Goal: Answer question/provide support: Share knowledge or assist other users

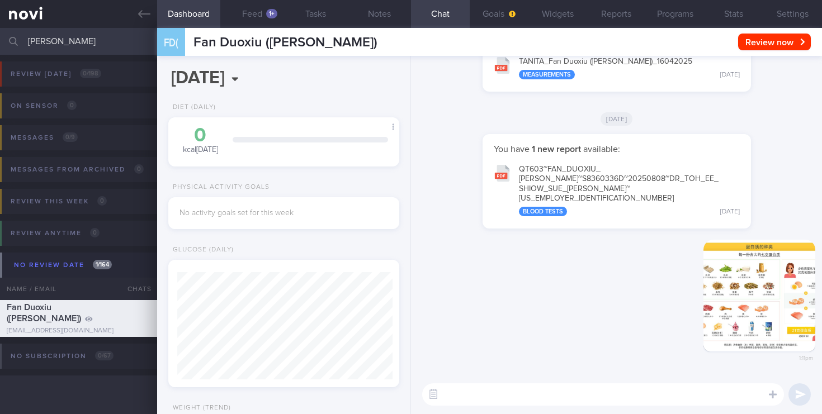
select select "7"
drag, startPoint x: 60, startPoint y: 46, endPoint x: 3, endPoint y: 15, distance: 65.1
click at [0, 26] on div "Patients New Users Coaches [PERSON_NAME] Assigned patients Assigned patients Al…" at bounding box center [411, 207] width 822 height 414
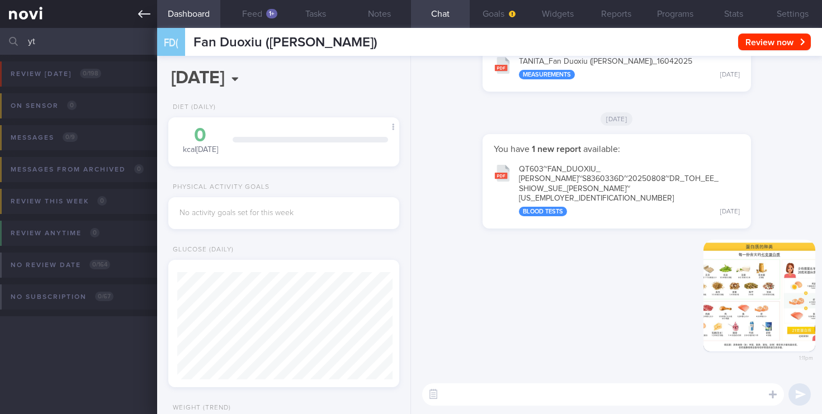
type input "y"
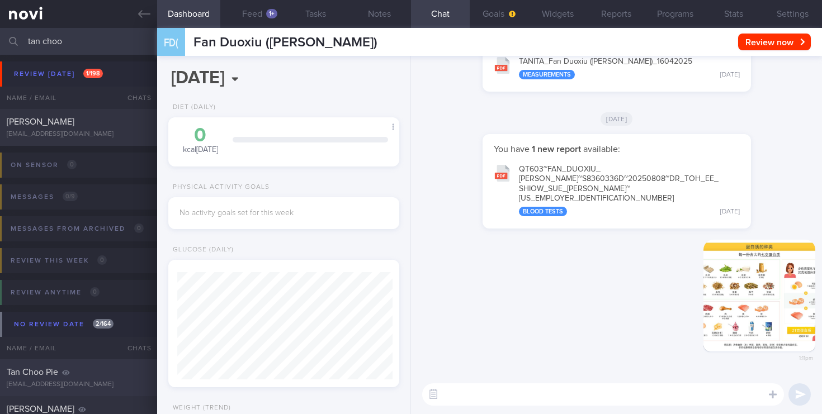
click at [96, 383] on div "[EMAIL_ADDRESS][DOMAIN_NAME]" at bounding box center [79, 385] width 144 height 8
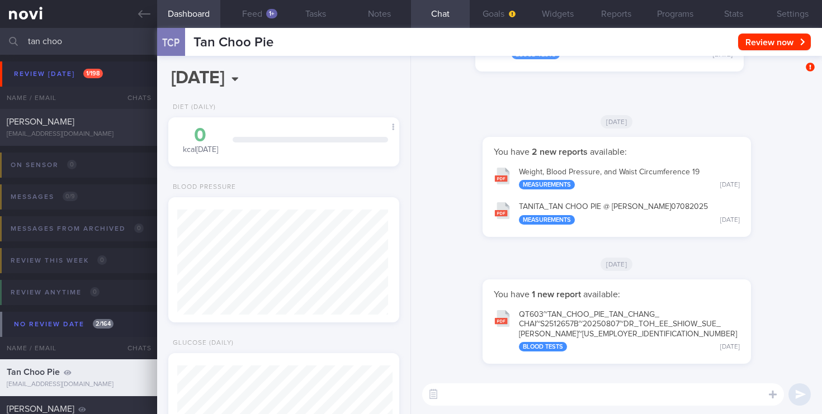
scroll to position [105, 211]
drag, startPoint x: 84, startPoint y: 46, endPoint x: 0, endPoint y: 44, distance: 83.9
click at [0, 44] on input "tan choo" at bounding box center [411, 41] width 822 height 27
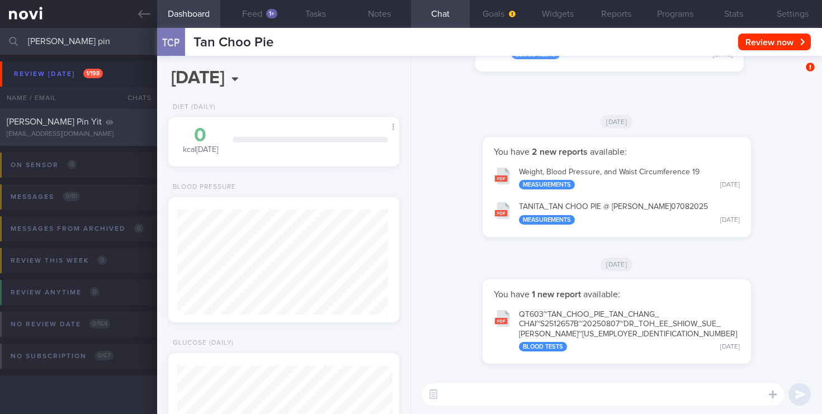
type input "[PERSON_NAME] pin"
click at [94, 129] on div "[PERSON_NAME] Pin Yit [EMAIL_ADDRESS][DOMAIN_NAME]" at bounding box center [78, 127] width 157 height 22
select select "6"
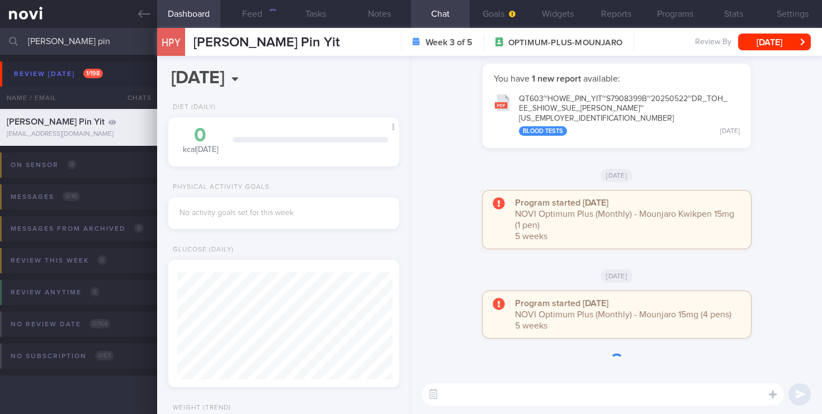
scroll to position [105, 211]
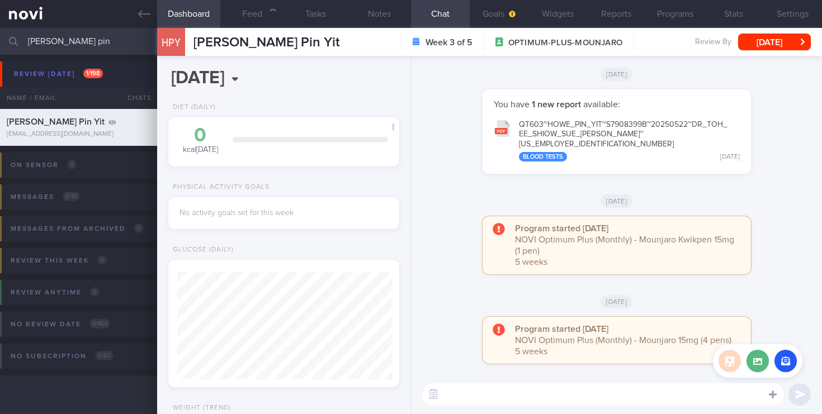
click at [772, 401] on div at bounding box center [773, 394] width 20 height 21
click at [787, 358] on button "button" at bounding box center [786, 361] width 22 height 22
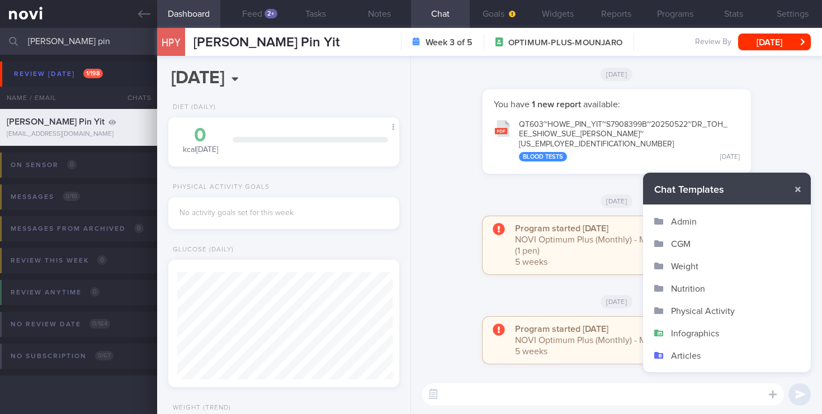
click at [687, 335] on button "Infographics" at bounding box center [727, 333] width 168 height 22
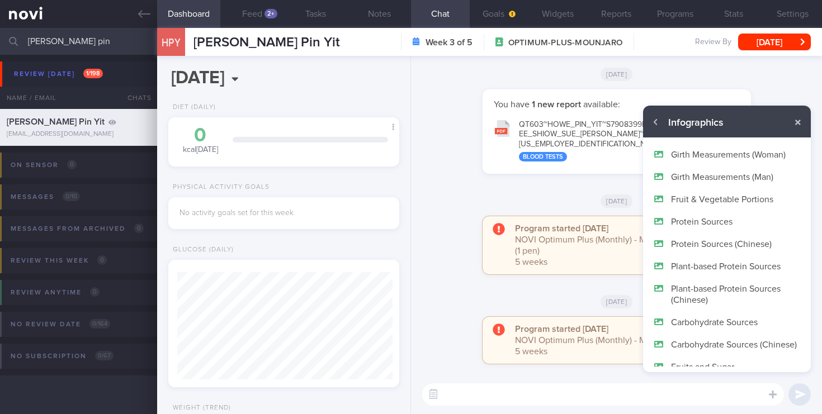
click at [691, 222] on button "Protein Sources" at bounding box center [727, 221] width 168 height 22
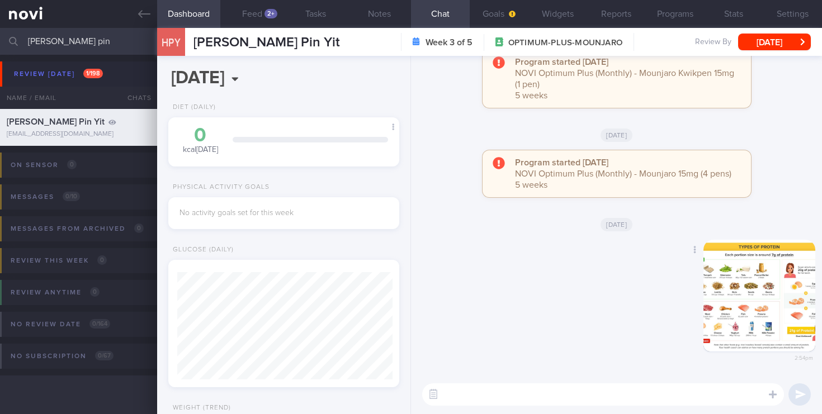
click at [758, 275] on button "button" at bounding box center [760, 296] width 112 height 112
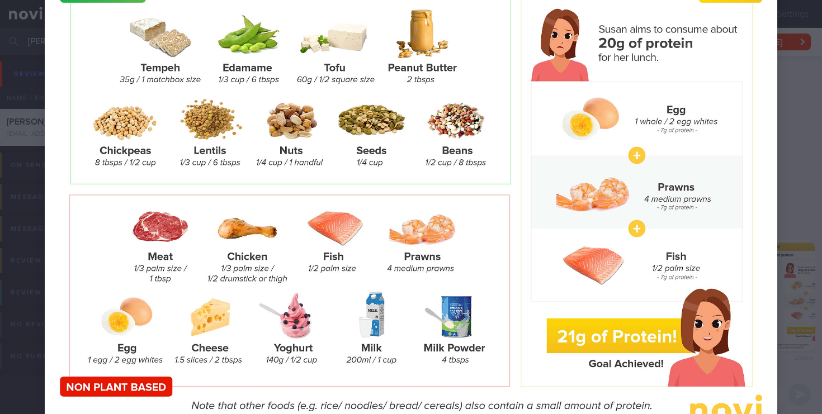
scroll to position [164, 0]
